Goal: Information Seeking & Learning: Learn about a topic

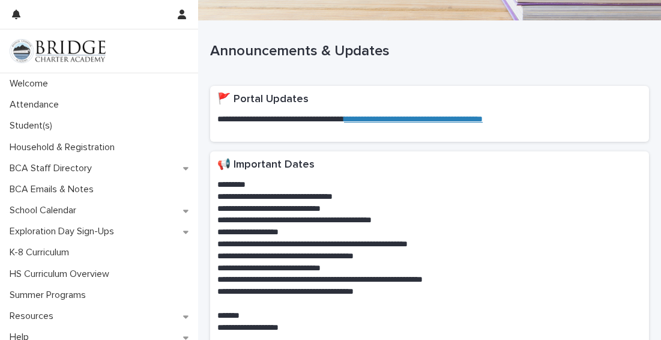
scroll to position [190, 0]
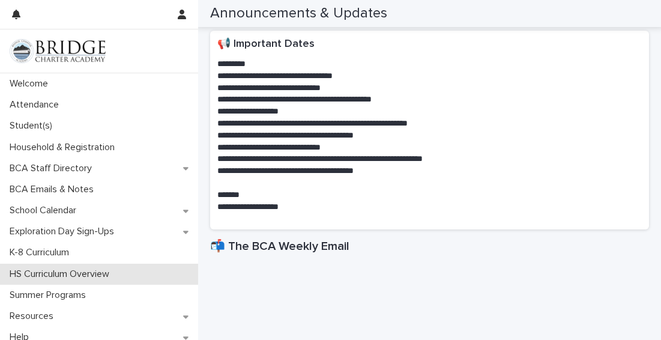
click at [97, 273] on p "HS Curriculum Overview" at bounding box center [62, 273] width 114 height 11
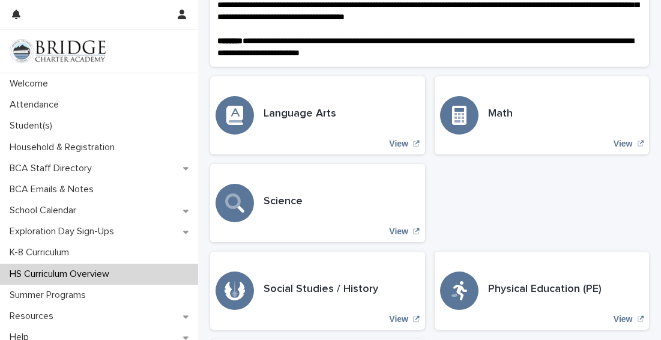
scroll to position [278, 0]
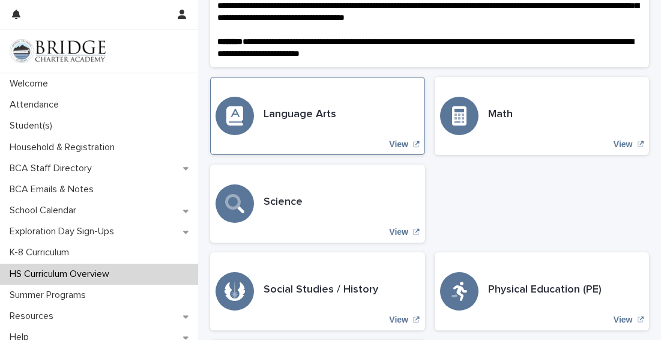
click at [332, 147] on div "Language Arts View" at bounding box center [317, 116] width 215 height 78
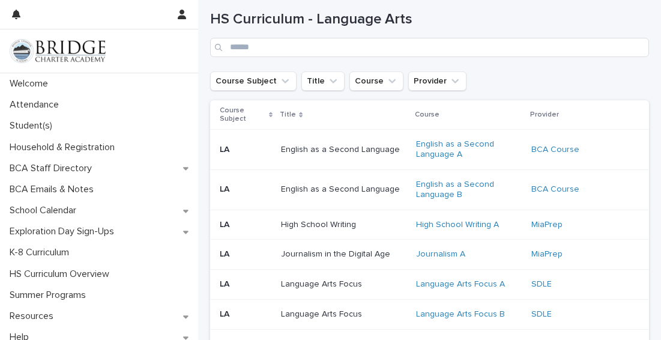
scroll to position [111, 0]
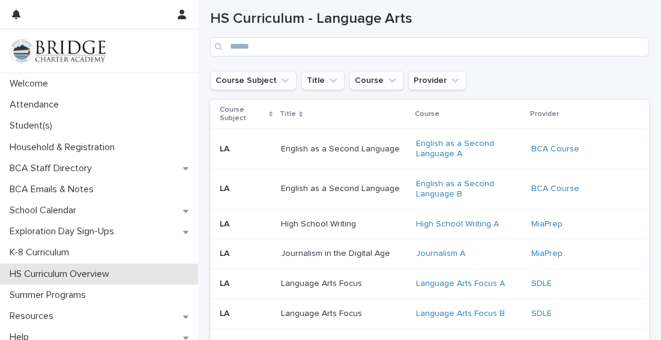
click at [80, 272] on p "HS Curriculum Overview" at bounding box center [62, 273] width 114 height 11
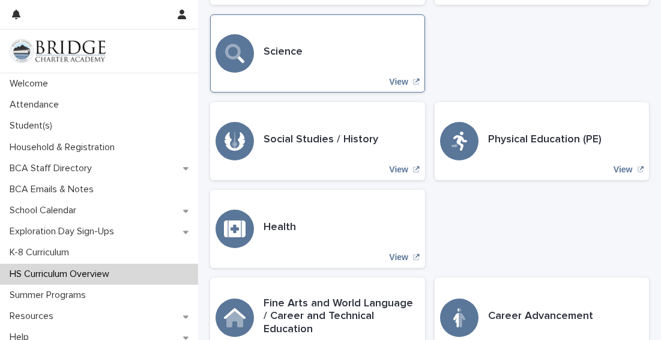
scroll to position [430, 0]
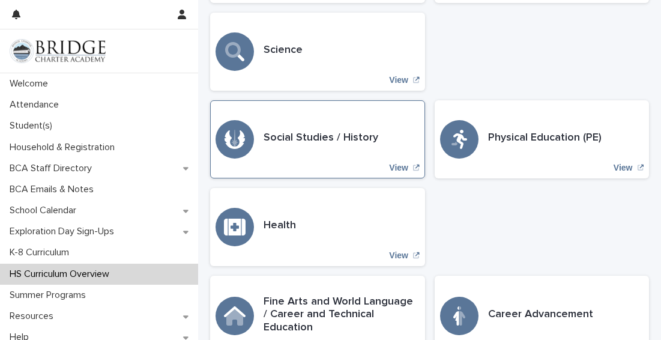
click at [355, 145] on h3 "Social Studies / History" at bounding box center [320, 137] width 115 height 13
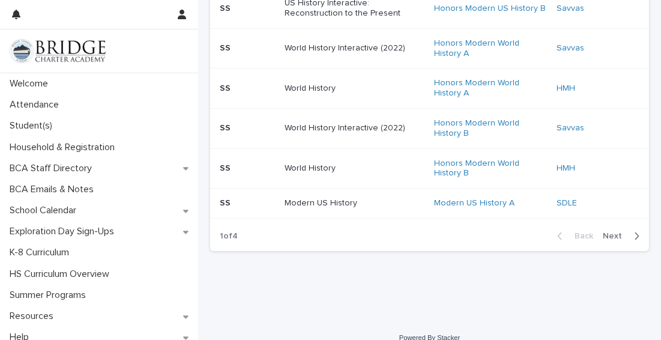
scroll to position [1031, 0]
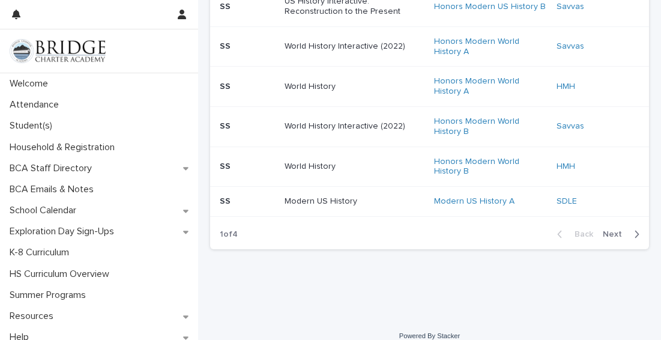
click at [629, 235] on div "button" at bounding box center [634, 234] width 10 height 11
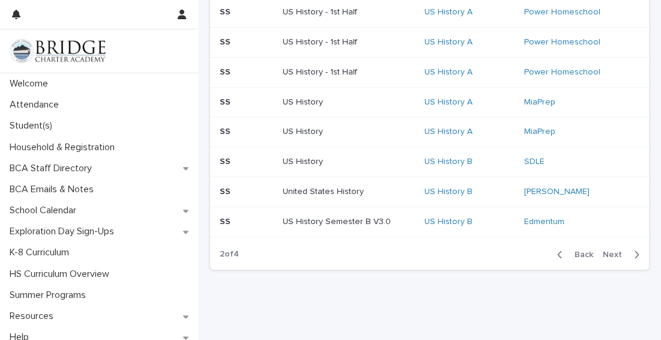
scroll to position [1014, 0]
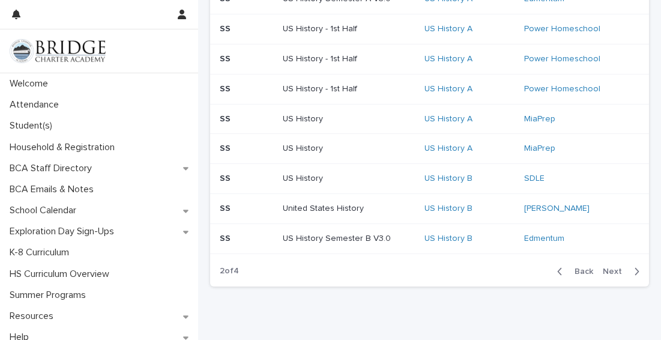
click at [636, 256] on div "Back Next" at bounding box center [597, 271] width 101 height 30
click at [631, 266] on div "button" at bounding box center [634, 271] width 10 height 11
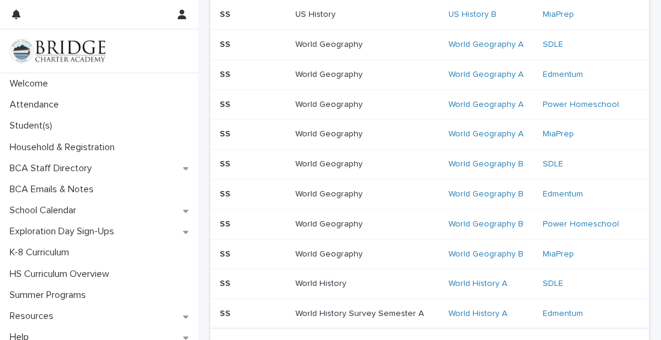
scroll to position [356, 0]
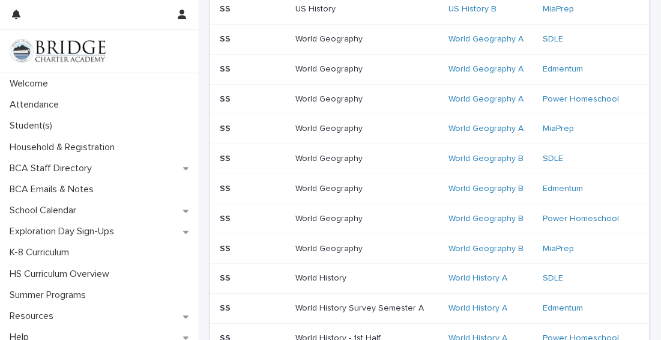
click at [320, 279] on p "World History" at bounding box center [366, 278] width 143 height 10
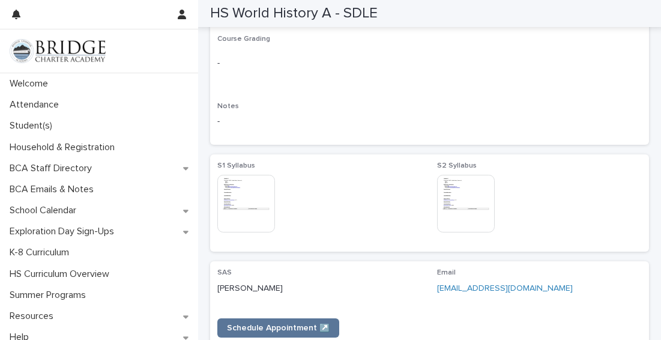
scroll to position [412, 0]
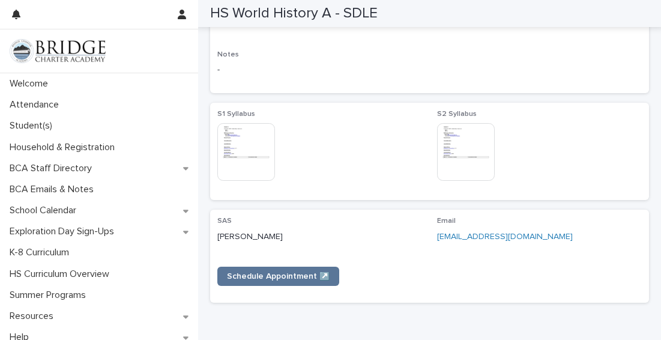
click at [245, 157] on img at bounding box center [246, 152] width 58 height 58
